Goal: Information Seeking & Learning: Learn about a topic

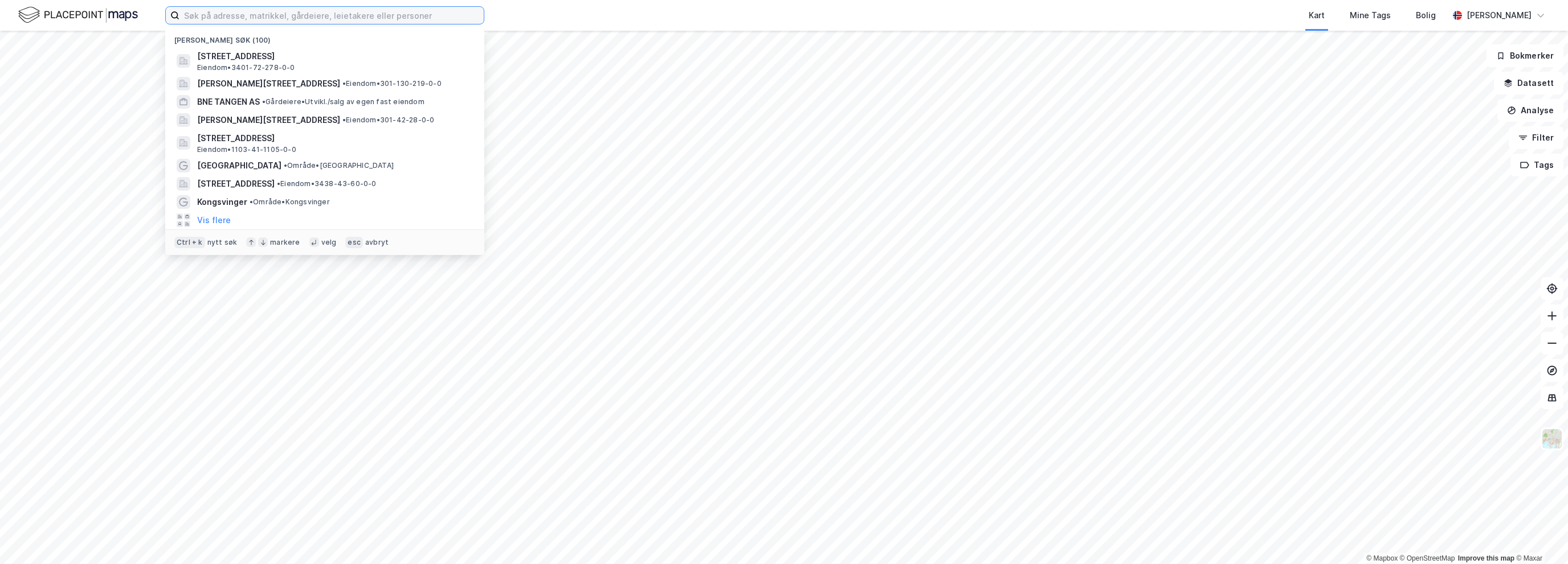
click at [305, 9] on input at bounding box center [331, 15] width 304 height 17
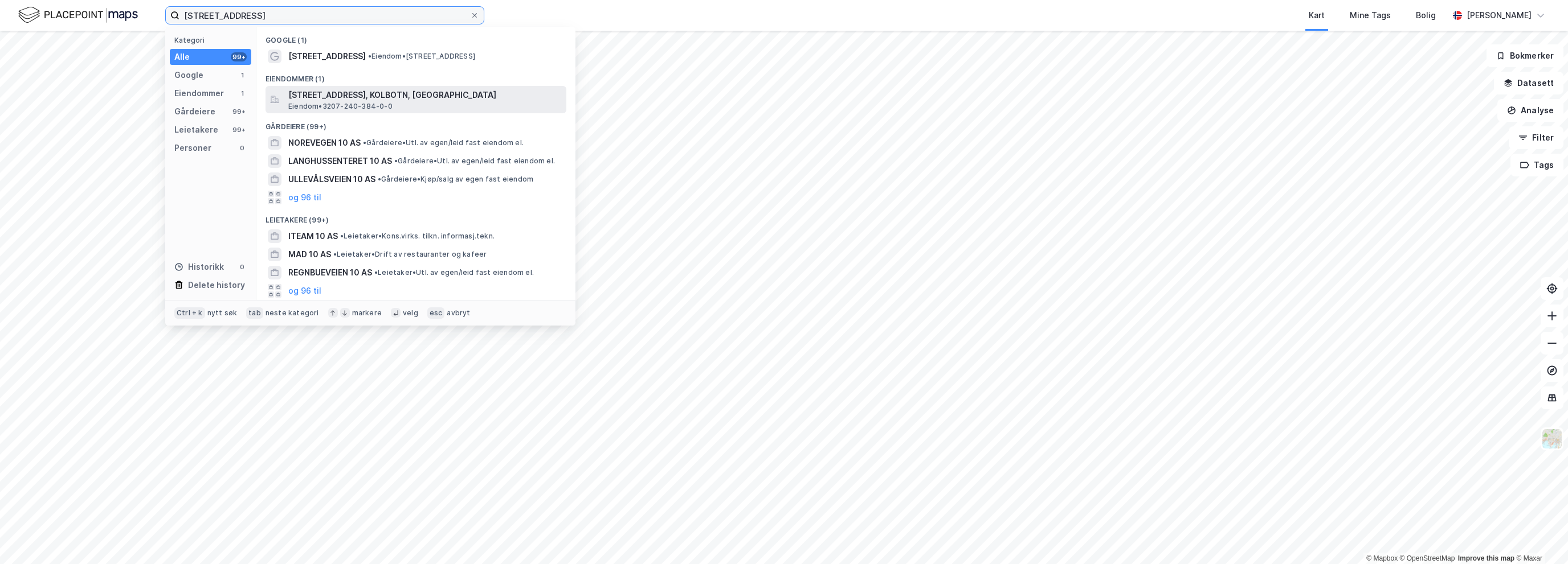
type input "[STREET_ADDRESS]"
click at [356, 89] on span "[STREET_ADDRESS], KOLBOTN, [GEOGRAPHIC_DATA]" at bounding box center [425, 95] width 273 height 14
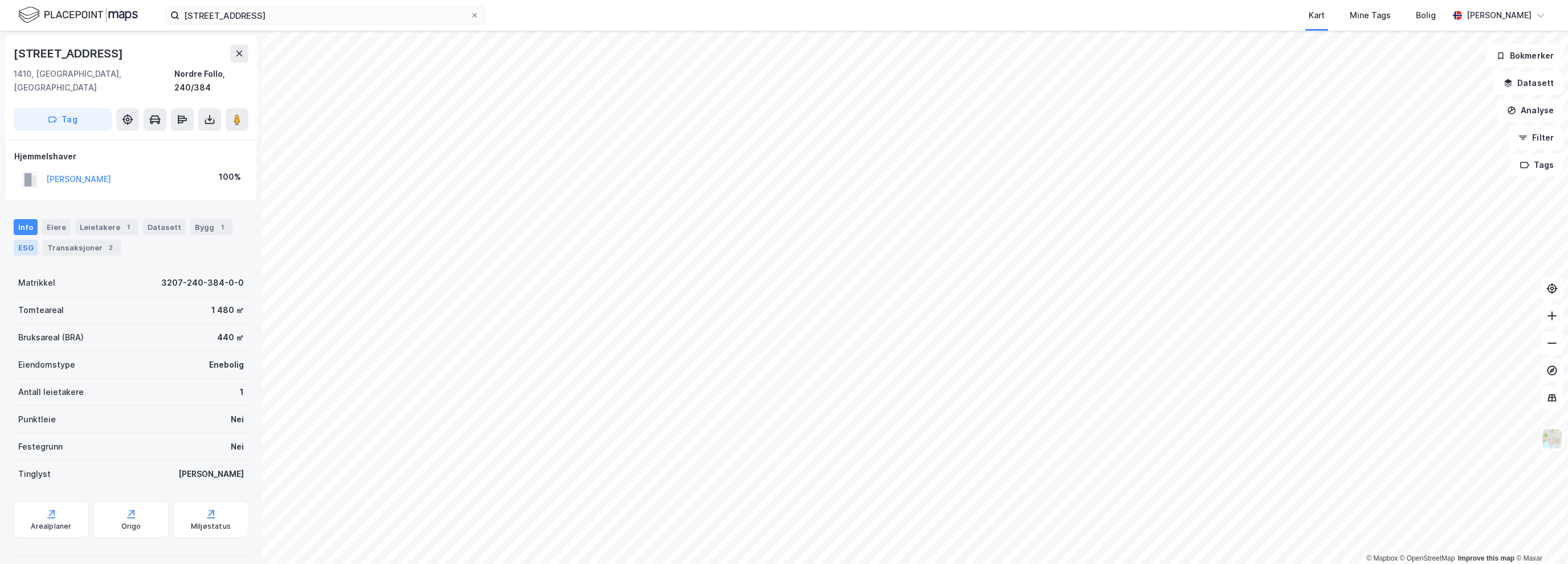
click at [16, 240] on div "ESG" at bounding box center [26, 248] width 24 height 16
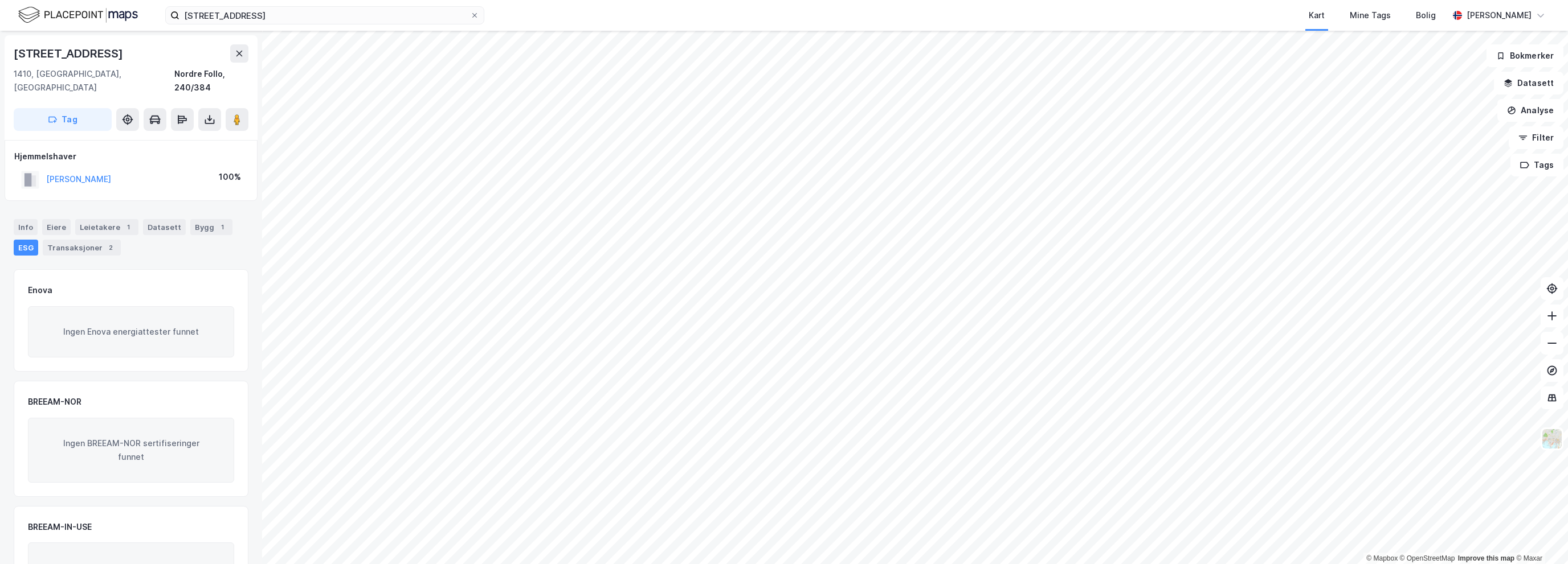
click at [93, 49] on div "[STREET_ADDRESS]" at bounding box center [69, 53] width 112 height 18
copy div "[STREET_ADDRESS]"
